Goal: Entertainment & Leisure: Consume media (video, audio)

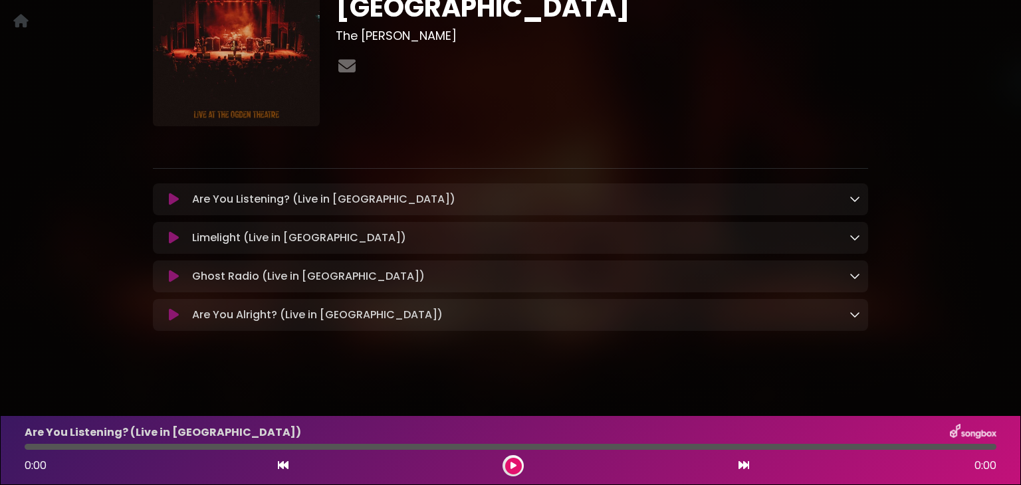
scroll to position [128, 0]
click at [846, 197] on div "Are You Listening? (Live in Denver) Loading Track..." at bounding box center [523, 199] width 673 height 16
click at [853, 197] on icon at bounding box center [855, 198] width 11 height 11
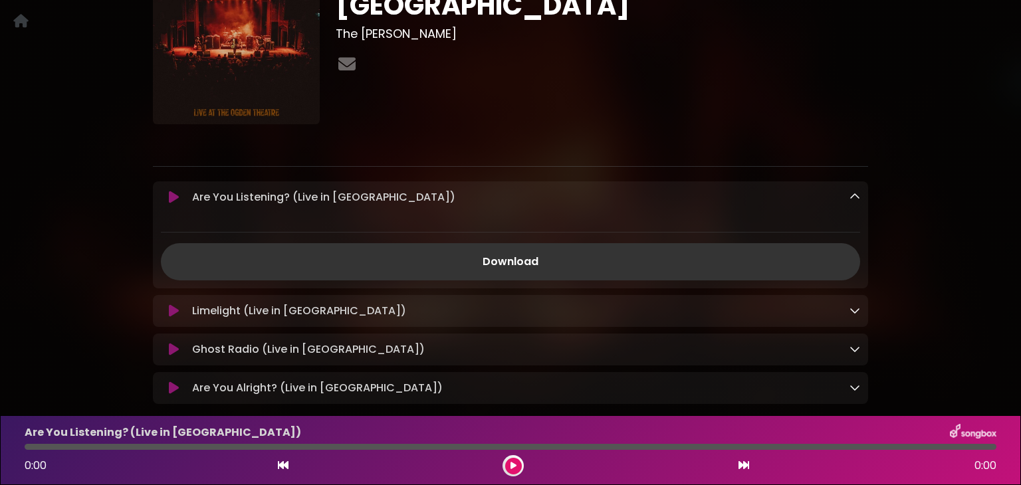
click at [855, 203] on link at bounding box center [855, 196] width 11 height 15
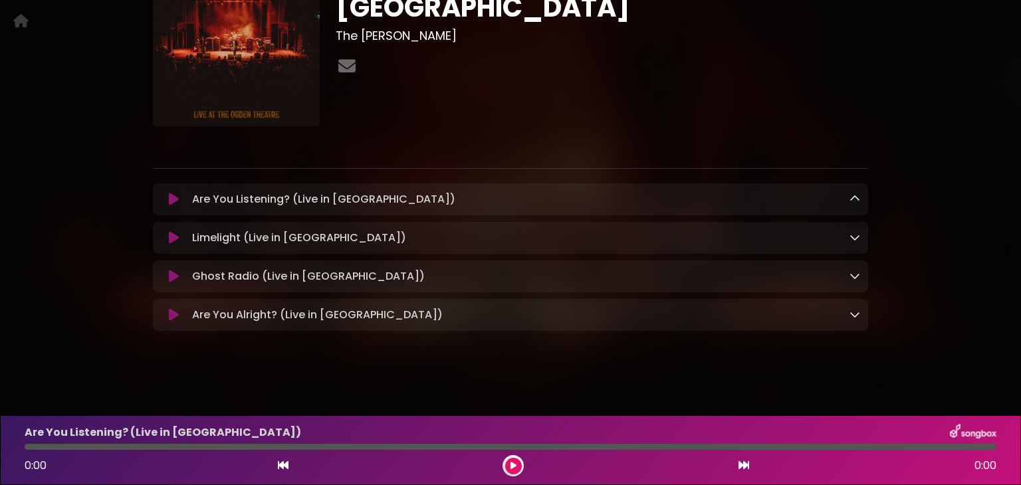
scroll to position [0, 0]
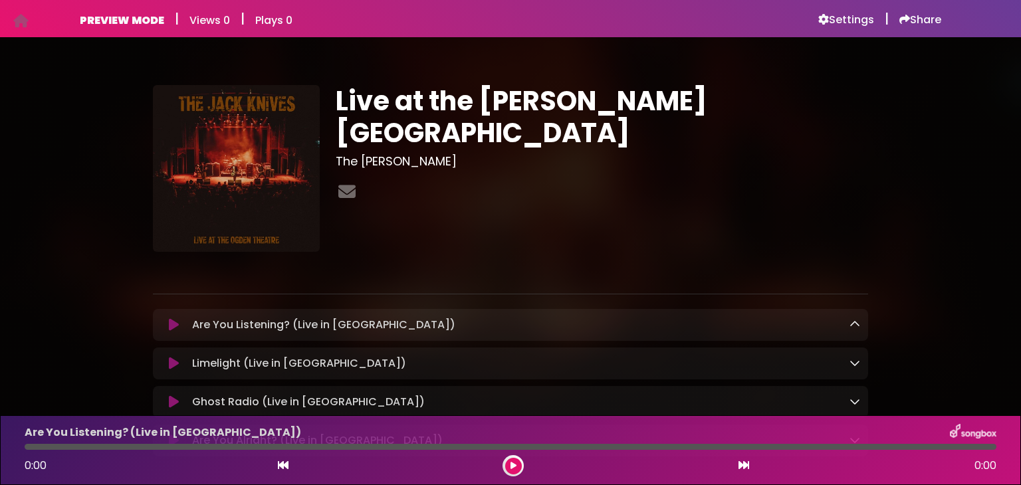
click at [273, 201] on img at bounding box center [236, 168] width 167 height 167
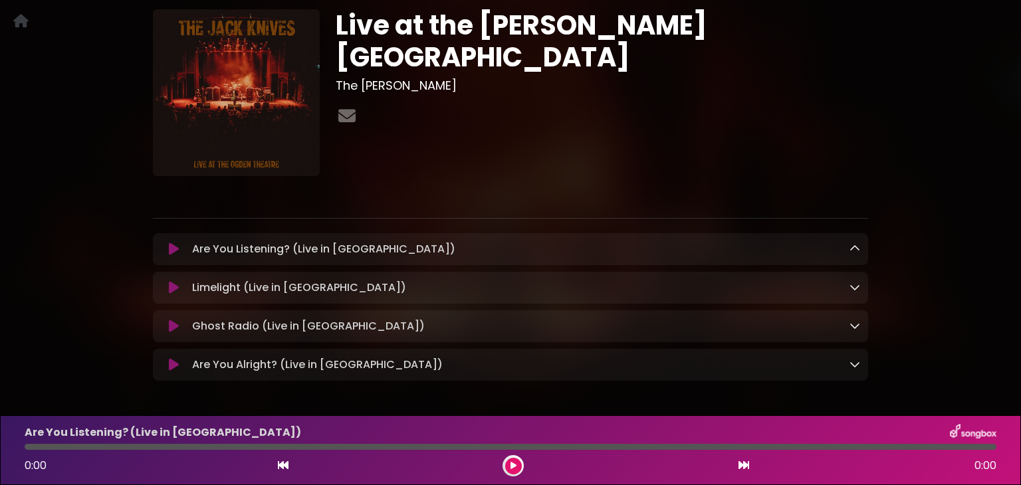
scroll to position [74, 0]
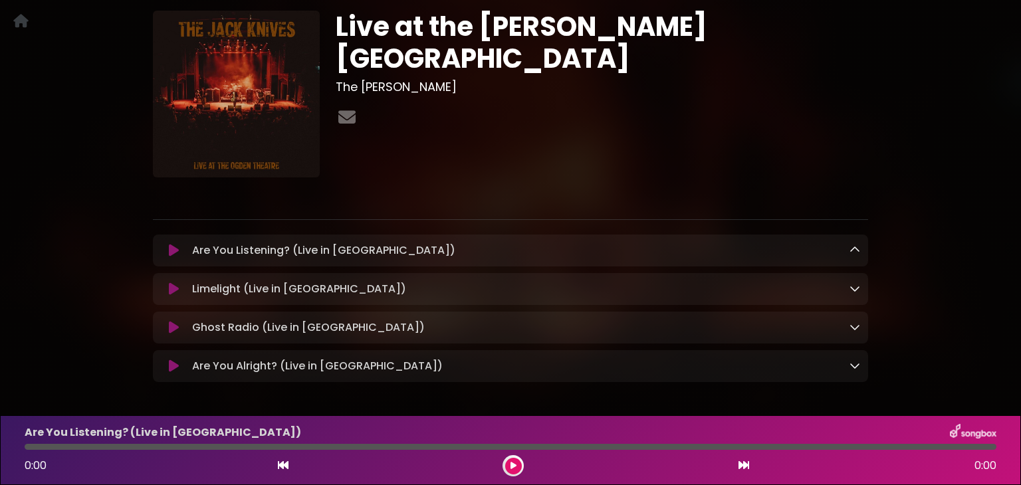
click at [168, 251] on button at bounding box center [174, 250] width 26 height 13
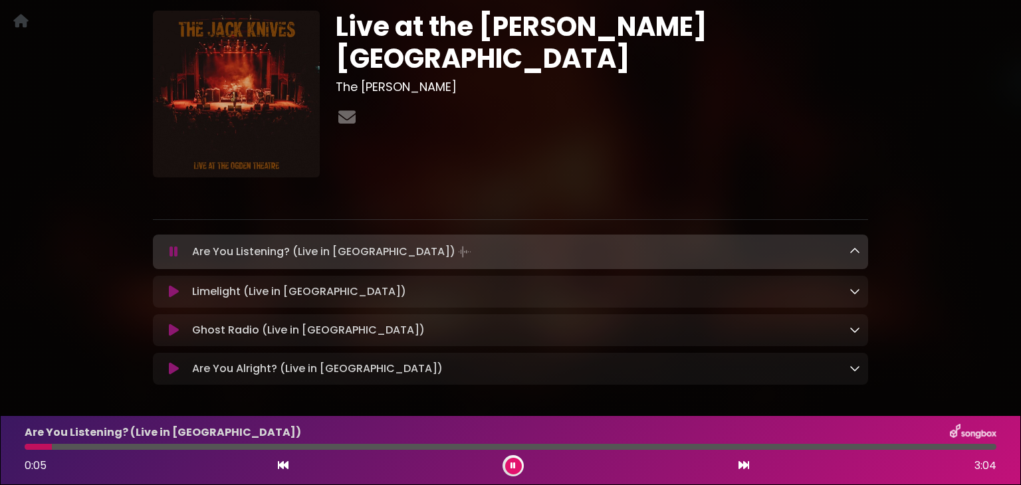
click at [170, 257] on icon at bounding box center [174, 251] width 9 height 13
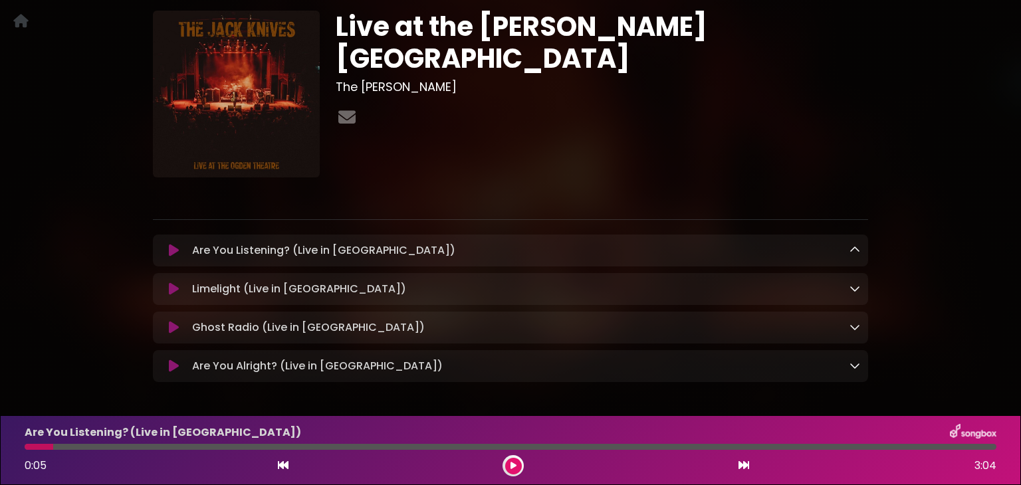
scroll to position [0, 0]
